Goal: Use online tool/utility: Utilize a website feature to perform a specific function

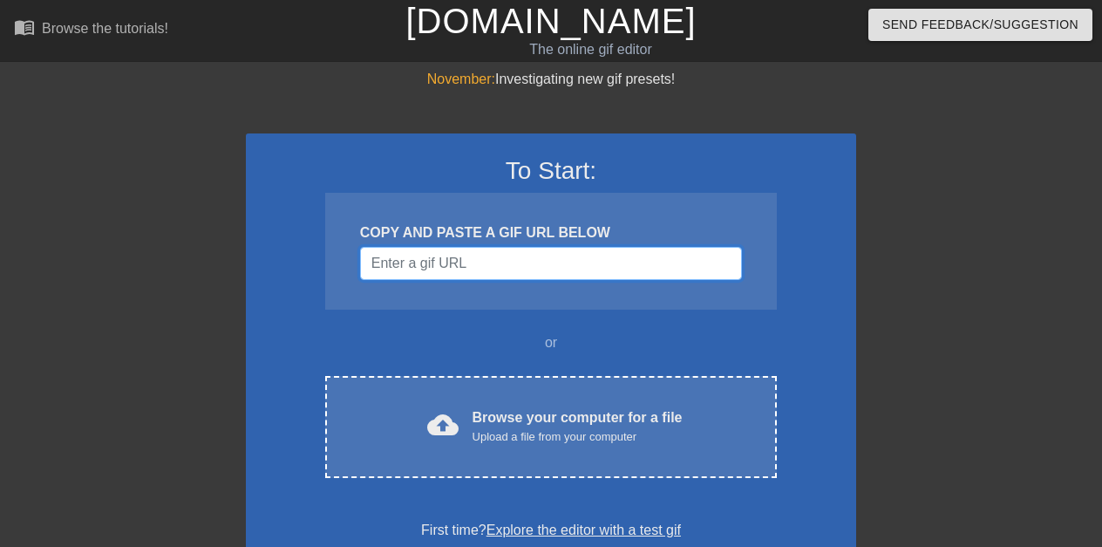
click at [409, 261] on input "Username" at bounding box center [551, 263] width 382 height 33
paste input "[URL][DOMAIN_NAME]"
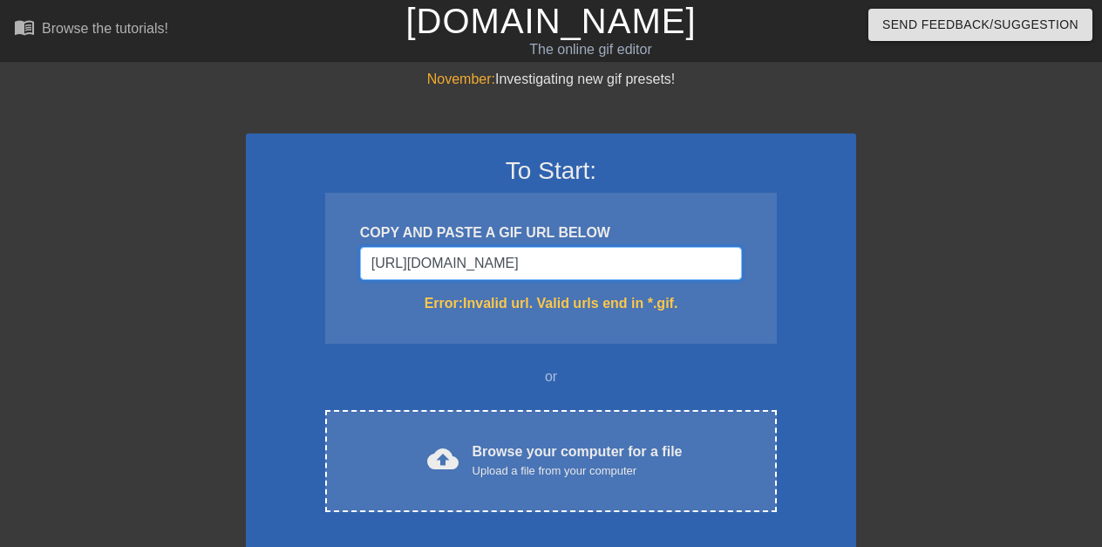
click at [536, 262] on input "[URL][DOMAIN_NAME]" at bounding box center [551, 263] width 382 height 33
type input "[URL][DOMAIN_NAME]"
click at [558, 446] on div "Browse your computer for a file Upload a file from your computer" at bounding box center [578, 460] width 210 height 38
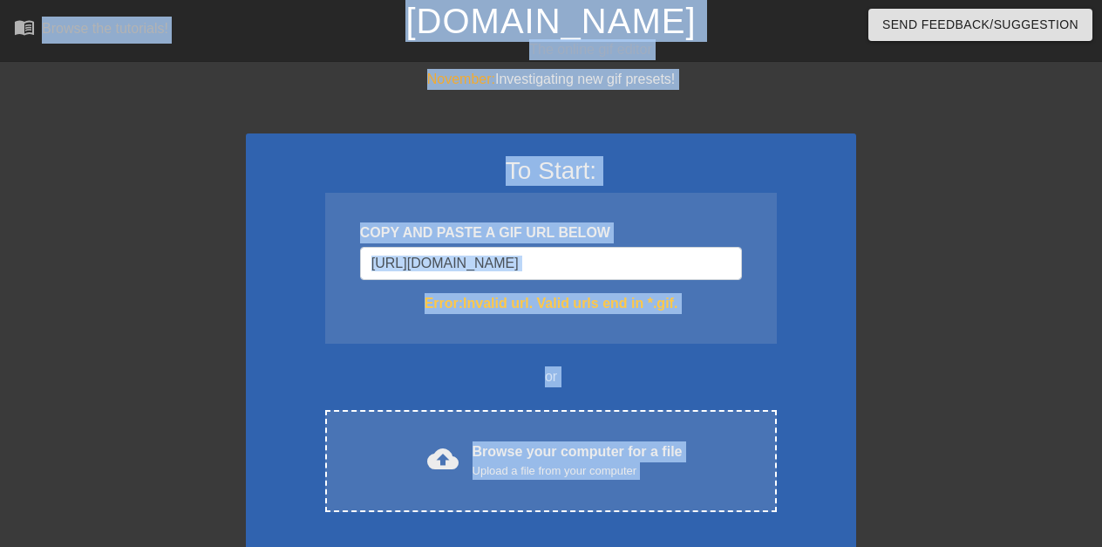
click at [436, 451] on span "cloud_upload" at bounding box center [442, 458] width 31 height 31
click at [497, 457] on div "Browse your computer for a file Upload a file from your computer" at bounding box center [578, 460] width 210 height 38
click at [505, 441] on div "Browse your computer for a file Upload a file from your computer" at bounding box center [578, 460] width 210 height 38
